Goal: Navigation & Orientation: Find specific page/section

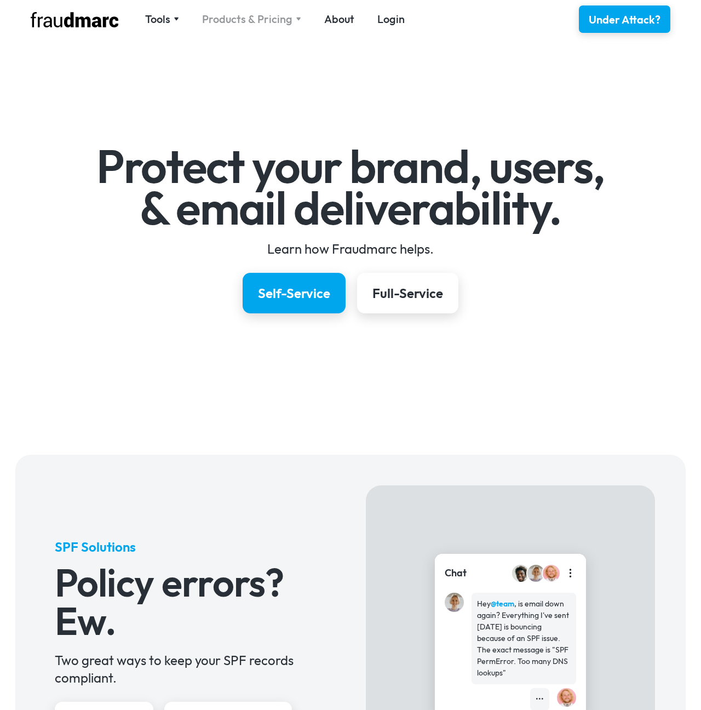
click at [274, 16] on div "Products & Pricing" at bounding box center [247, 19] width 90 height 15
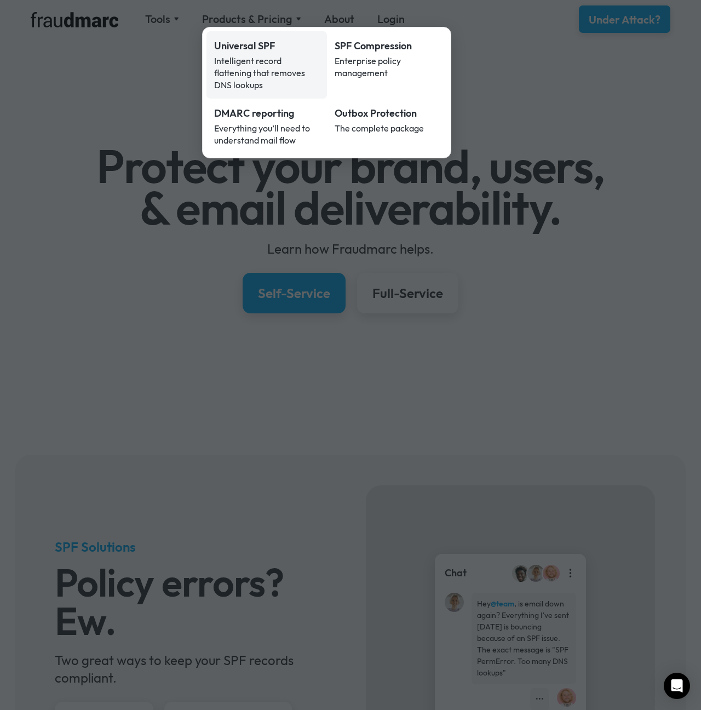
click at [262, 69] on div "Intelligent record flattening that removes DNS lookups" at bounding box center [266, 73] width 105 height 36
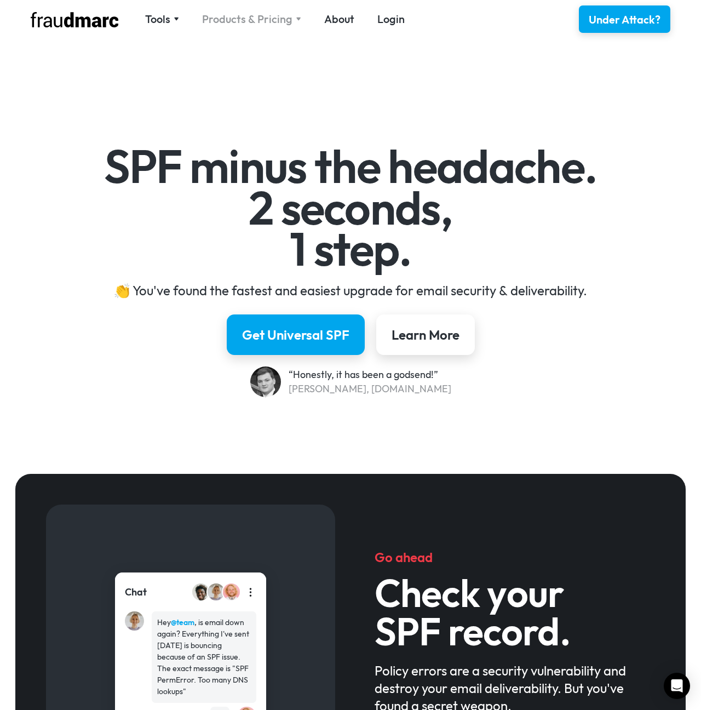
click at [267, 23] on div "Products & Pricing" at bounding box center [247, 19] width 90 height 15
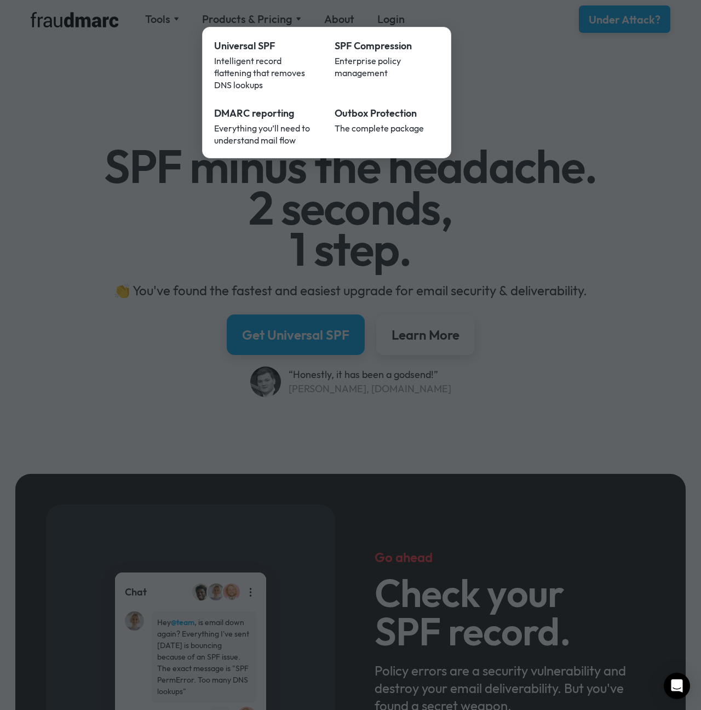
click at [475, 271] on div at bounding box center [350, 355] width 701 height 710
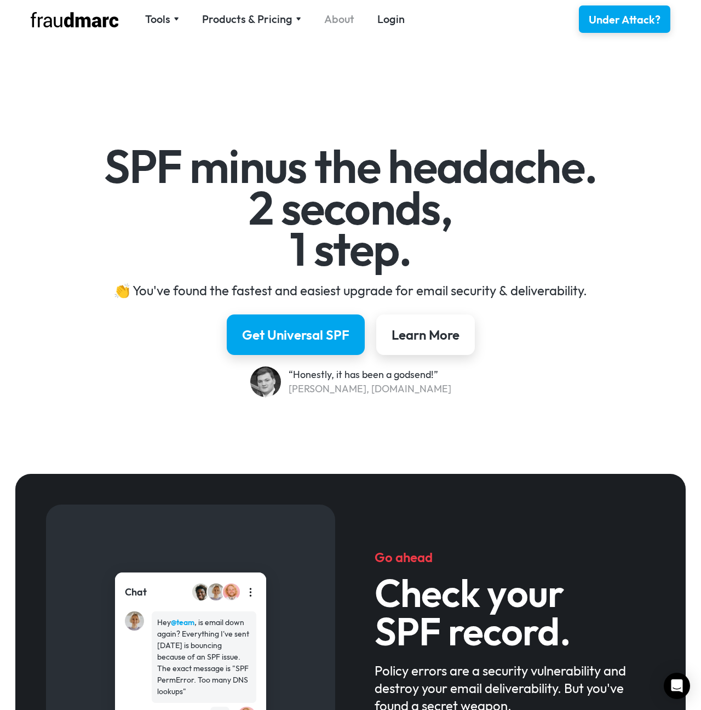
click at [342, 18] on link "About" at bounding box center [339, 19] width 30 height 15
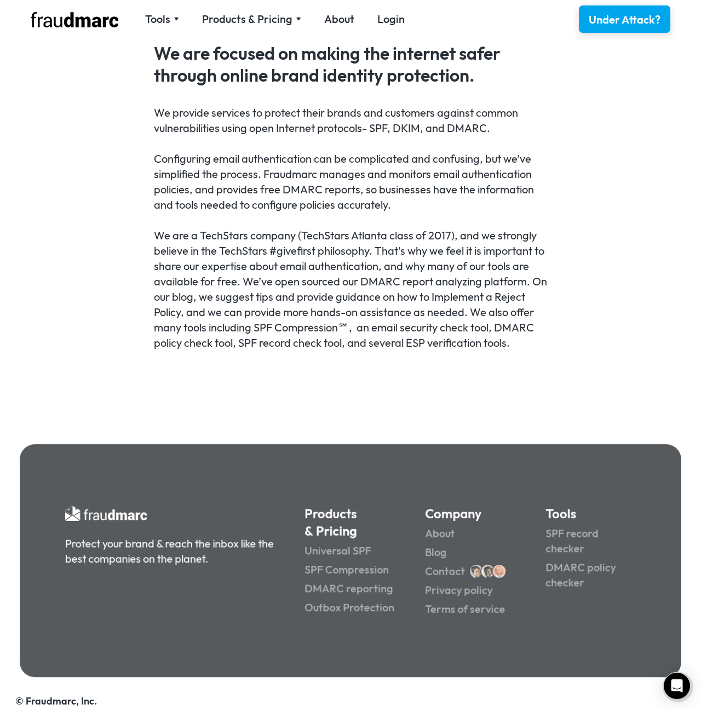
scroll to position [585, 0]
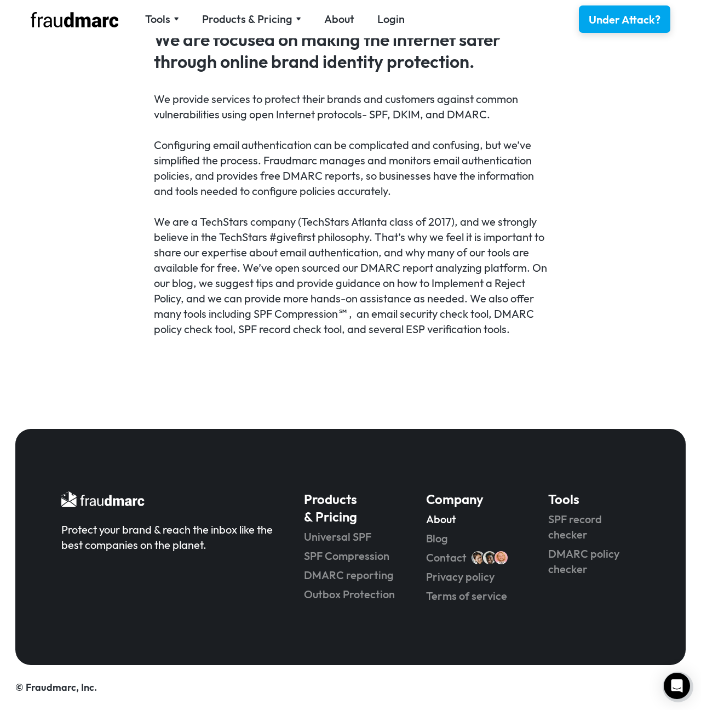
click at [448, 519] on link "About" at bounding box center [471, 519] width 91 height 15
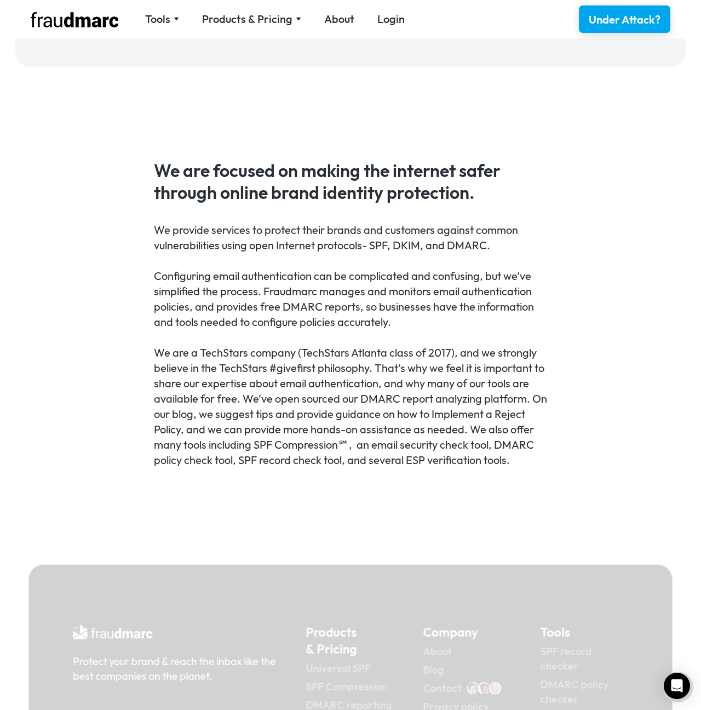
scroll to position [585, 0]
